Goal: Ask a question

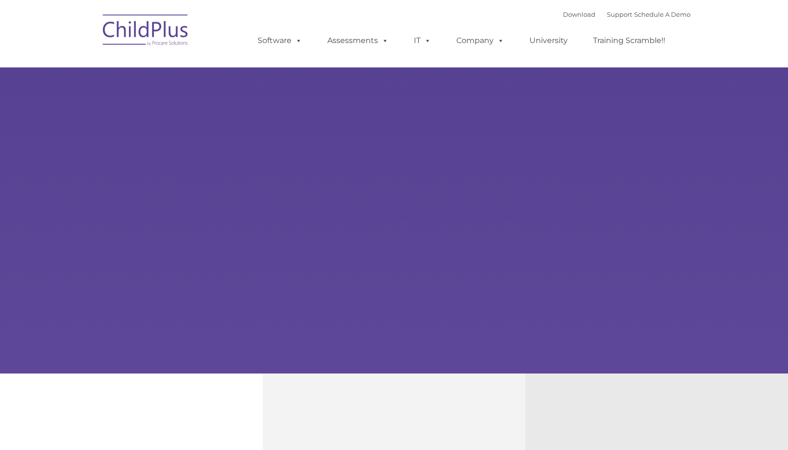
select select "MEDIUM"
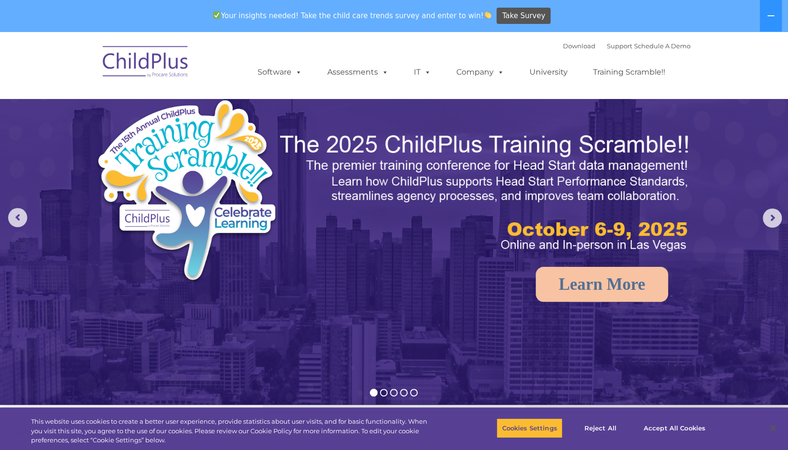
click at [729, 71] on nav "Download Support | Schedule A Demo  MENU MENU Software ChildPlus: The original…" at bounding box center [394, 65] width 788 height 67
click at [613, 46] on link "Support" at bounding box center [619, 46] width 25 height 8
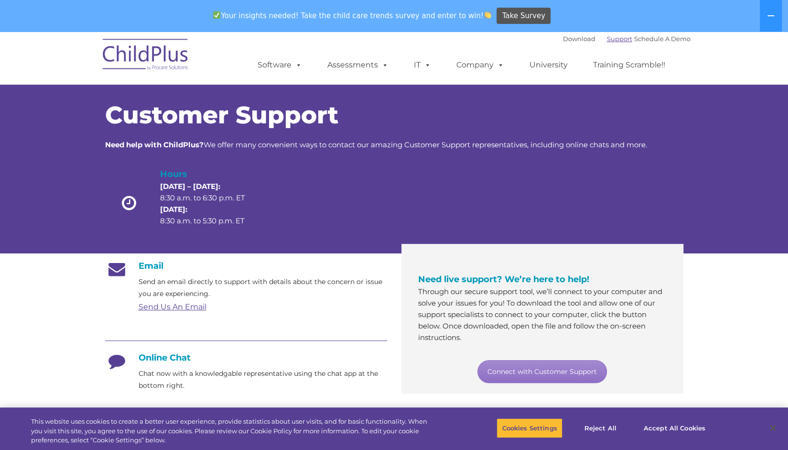
click at [613, 39] on link "Support" at bounding box center [619, 39] width 25 height 8
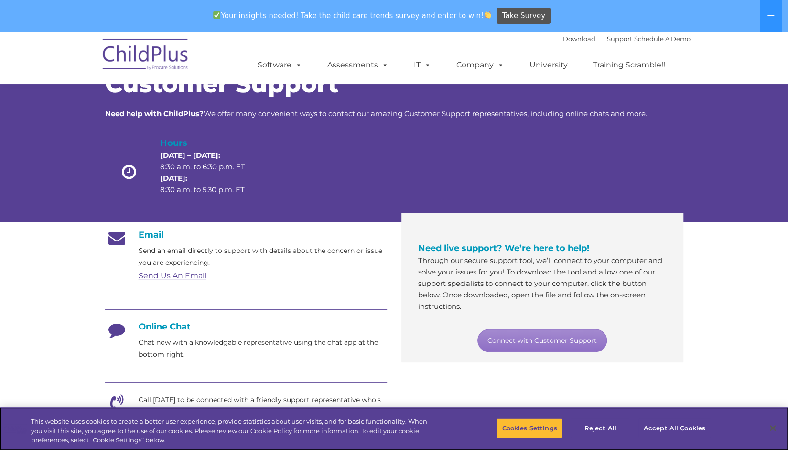
scroll to position [33, 0]
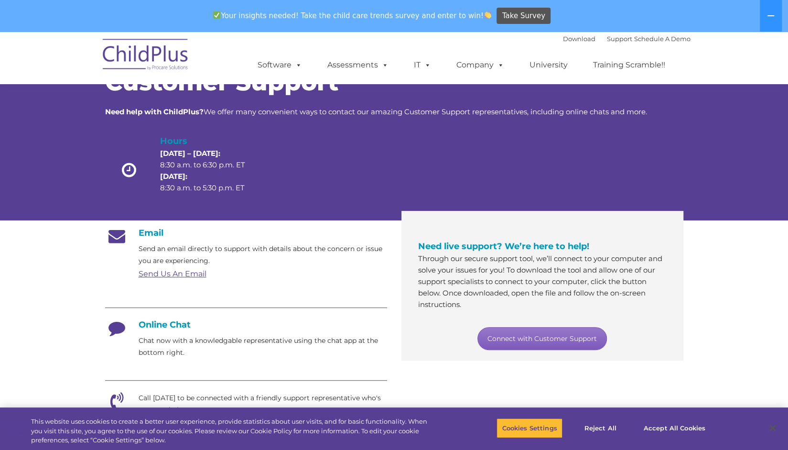
click at [538, 332] on link "Connect with Customer Support" at bounding box center [543, 338] width 130 height 23
